Goal: Information Seeking & Learning: Learn about a topic

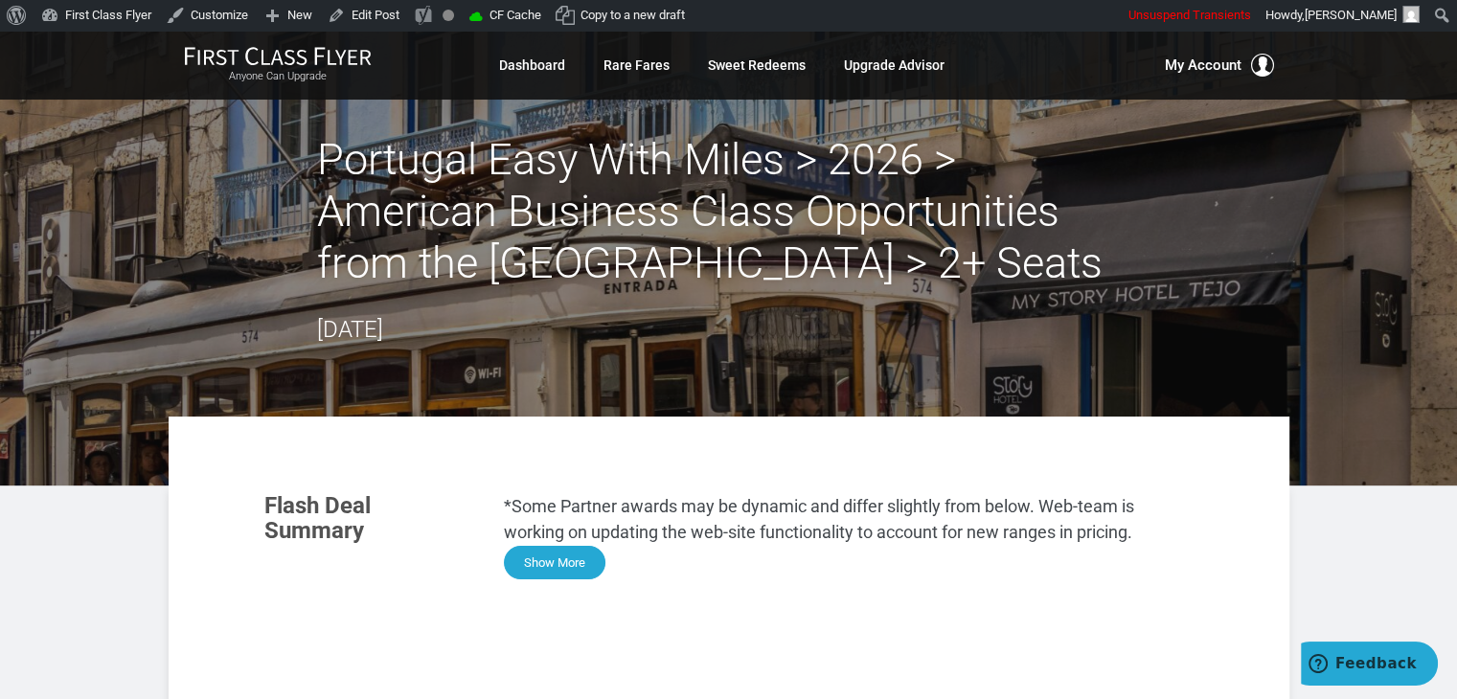
click at [571, 573] on button "Show More" at bounding box center [555, 563] width 102 height 34
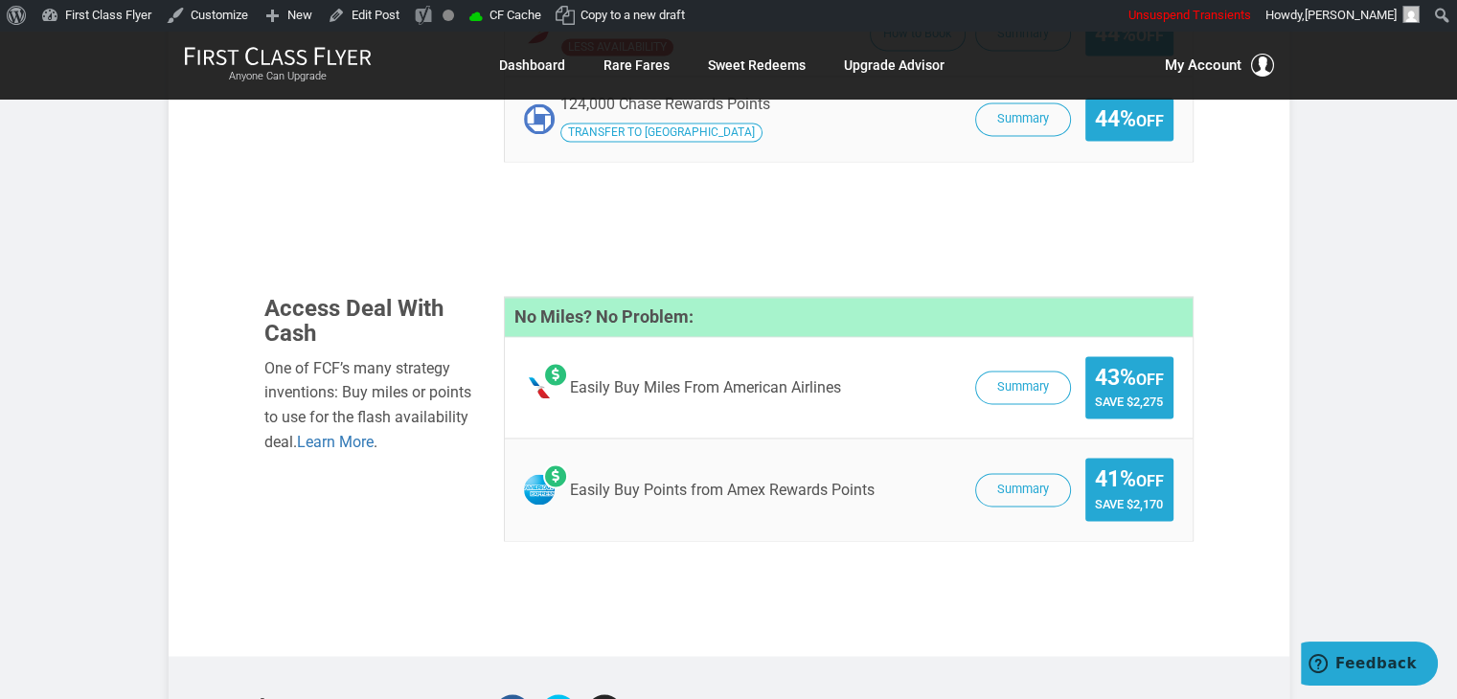
scroll to position [3098, 0]
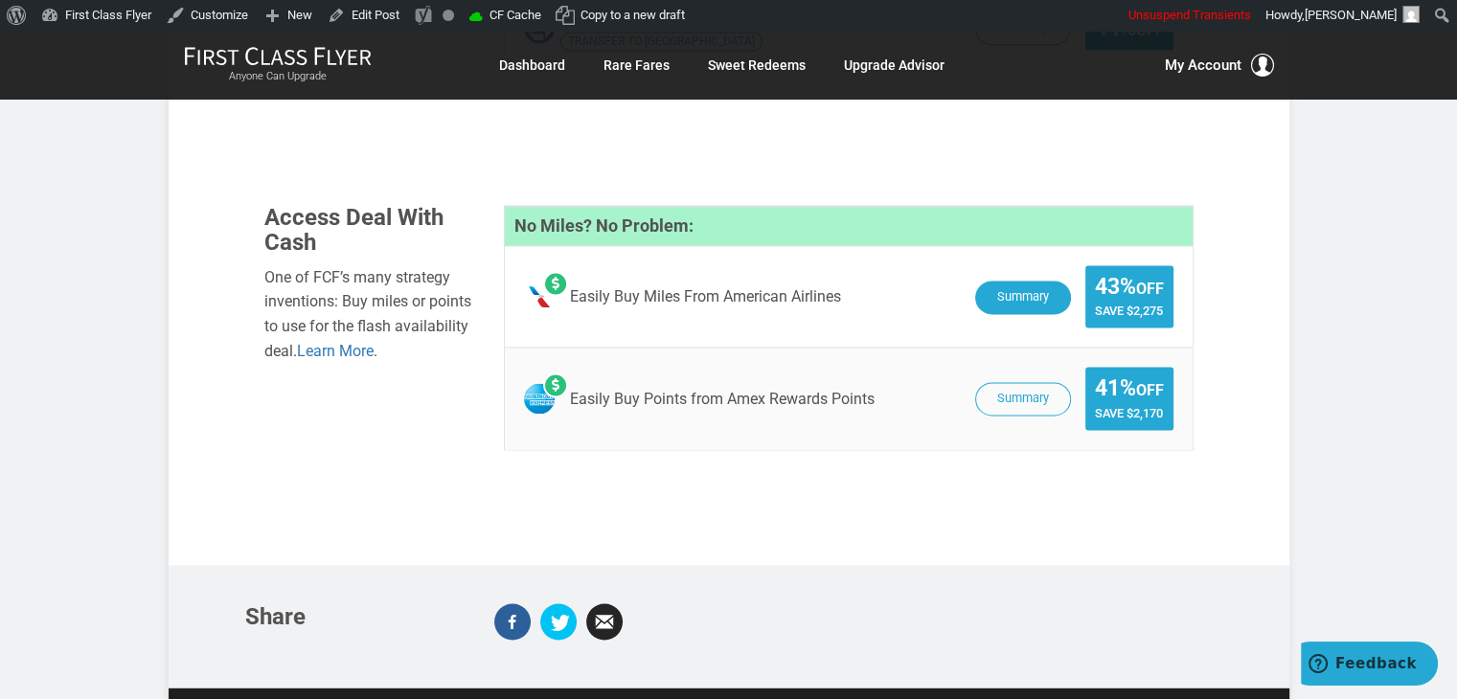
click at [1001, 281] on button "Summary" at bounding box center [1023, 298] width 96 height 34
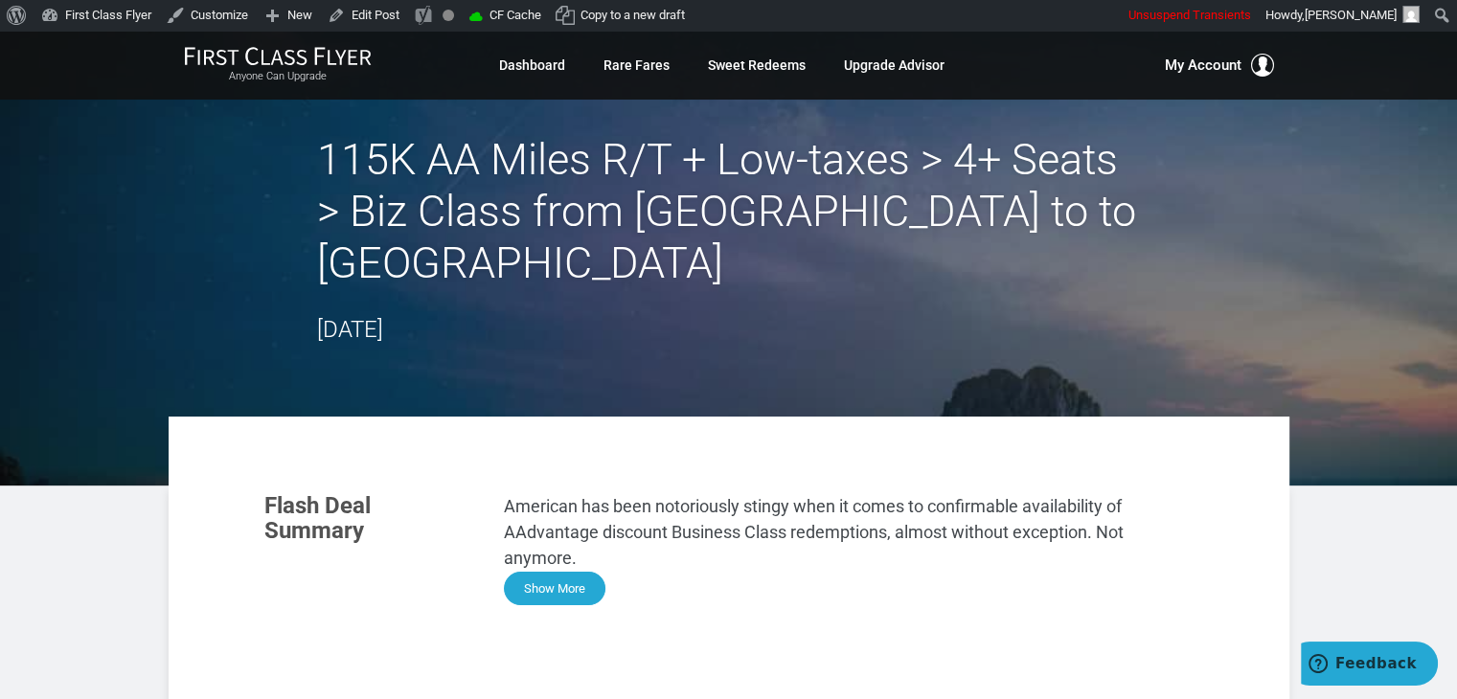
click at [566, 572] on button "Show More" at bounding box center [555, 589] width 102 height 34
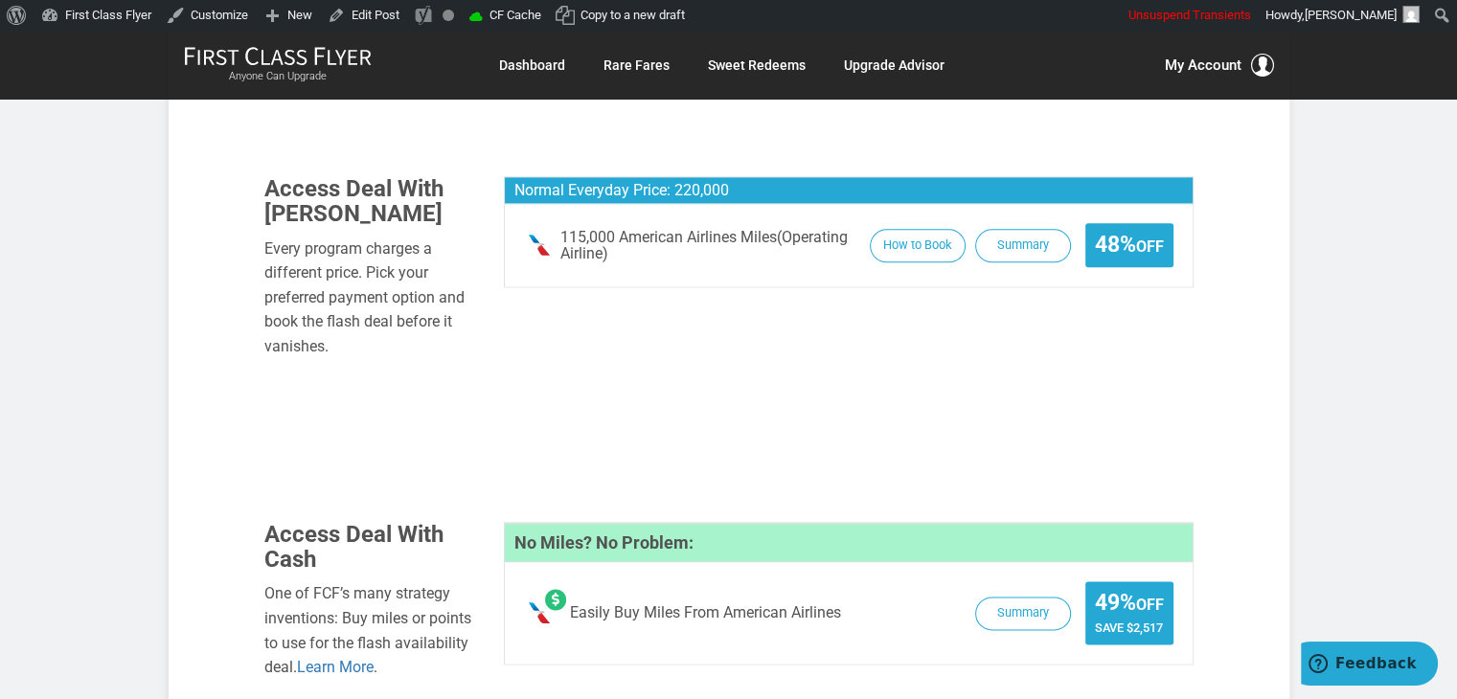
scroll to position [2318, 0]
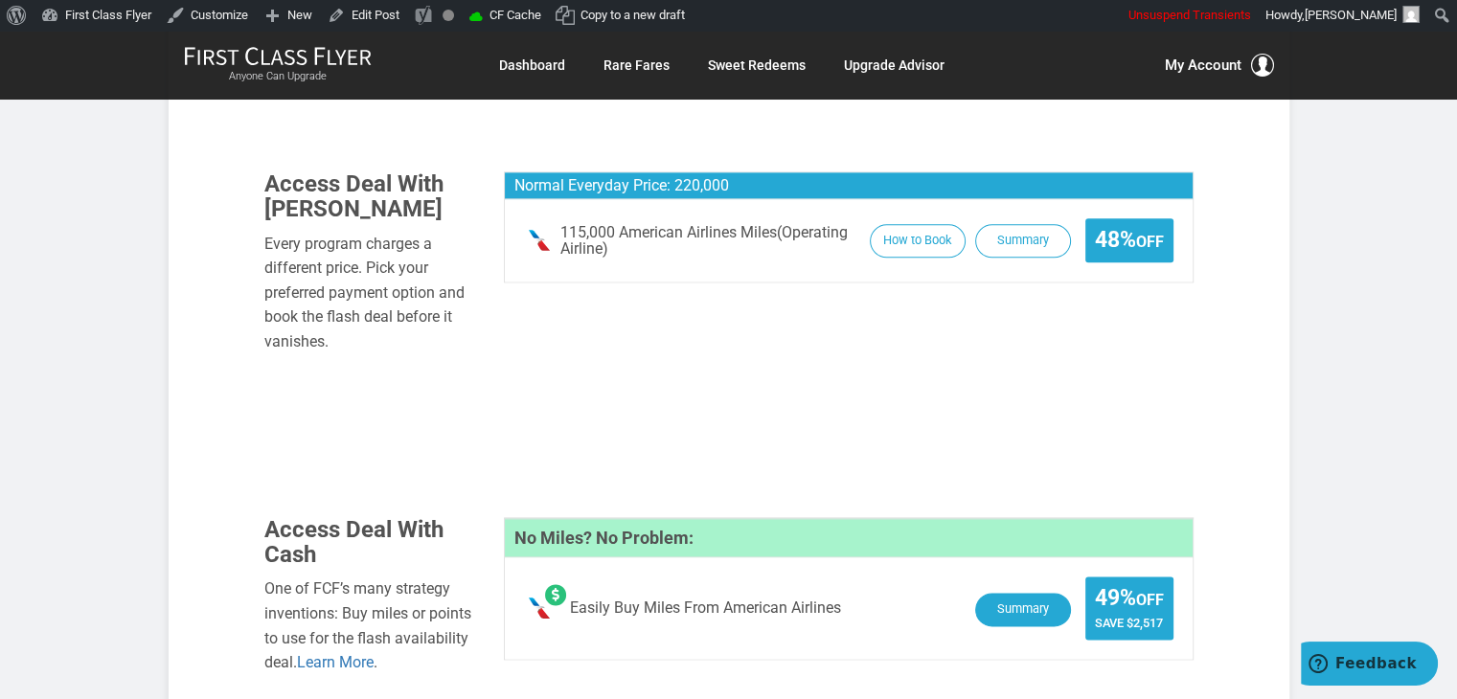
click at [980, 593] on button "Summary" at bounding box center [1023, 610] width 96 height 34
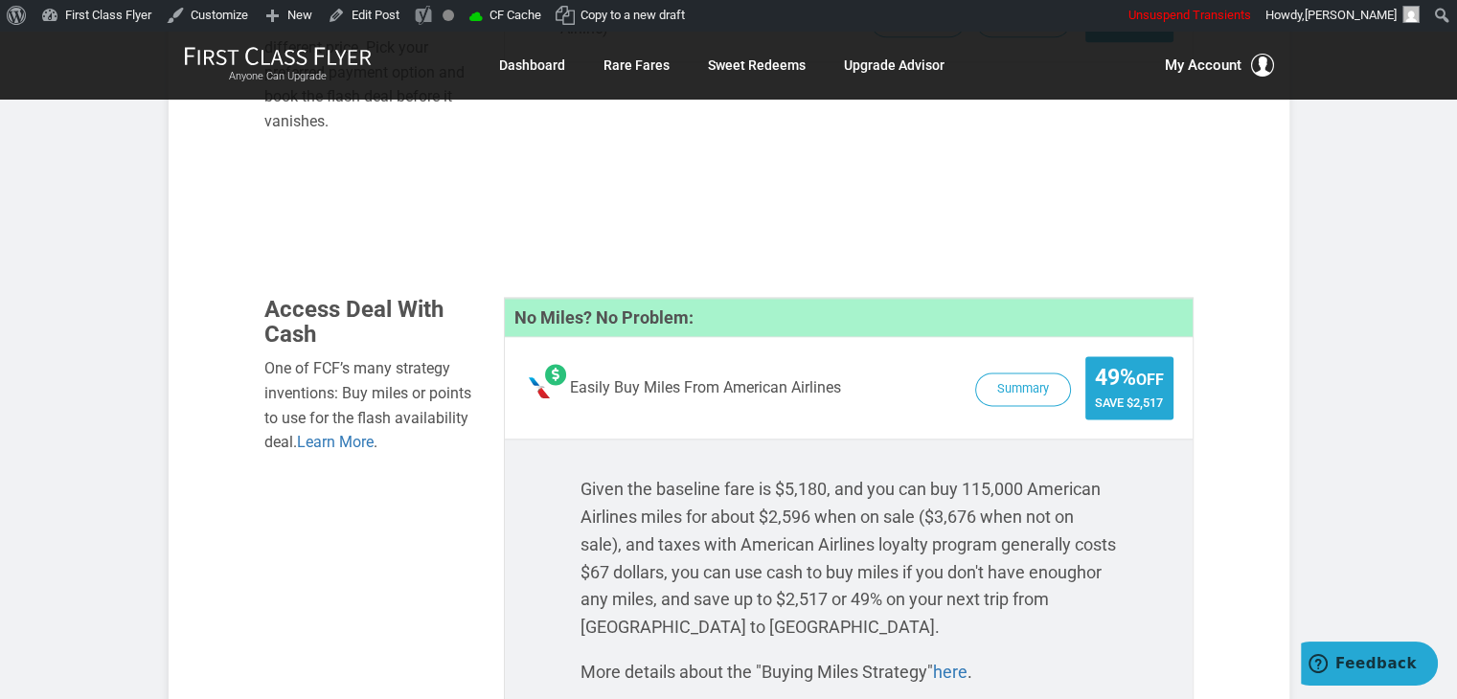
scroll to position [2594, 0]
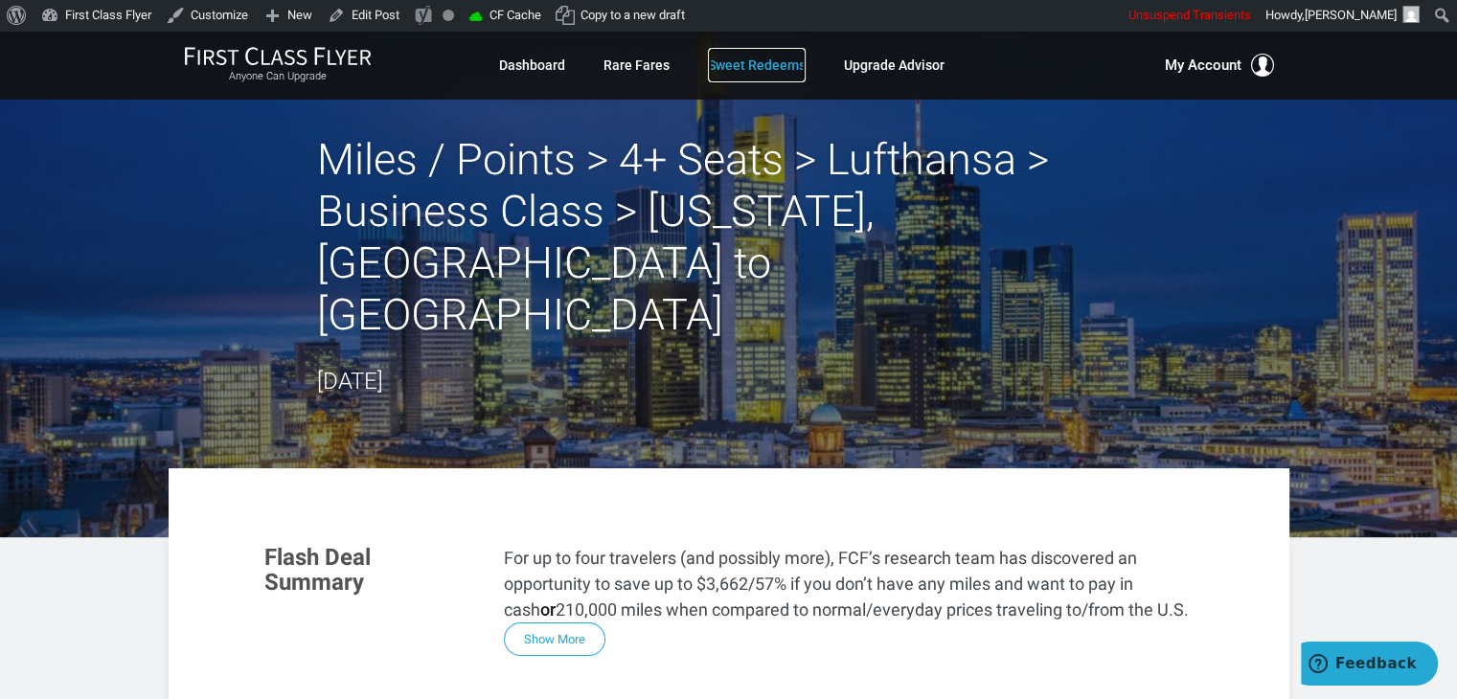
click at [724, 57] on link "Sweet Redeems" at bounding box center [757, 65] width 98 height 34
